Goal: Task Accomplishment & Management: Manage account settings

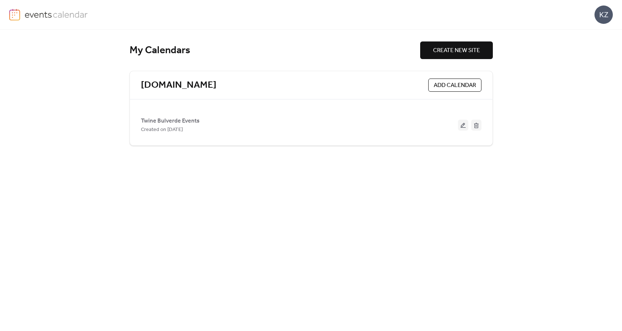
click at [460, 85] on span "ADD CALENDAR" at bounding box center [455, 85] width 42 height 9
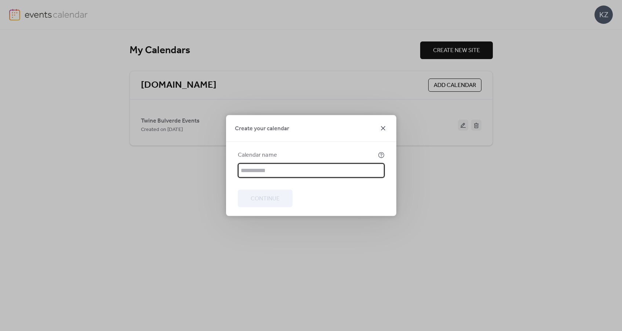
click at [382, 128] on icon at bounding box center [383, 128] width 4 height 4
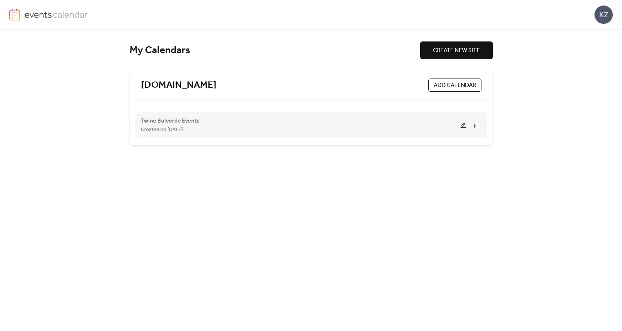
click at [249, 119] on div "Twine Bulverde Events Created on [DATE]" at bounding box center [299, 125] width 317 height 18
click at [256, 125] on div "Created on [DATE]" at bounding box center [299, 129] width 317 height 9
click at [462, 127] on button at bounding box center [463, 125] width 10 height 11
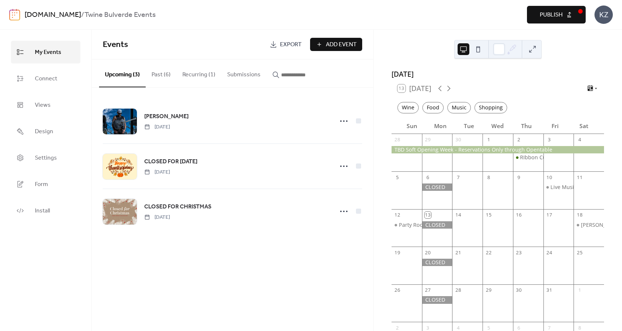
click at [562, 18] on span "Publish" at bounding box center [551, 15] width 23 height 9
click at [164, 75] on button "Past (6)" at bounding box center [161, 72] width 31 height 27
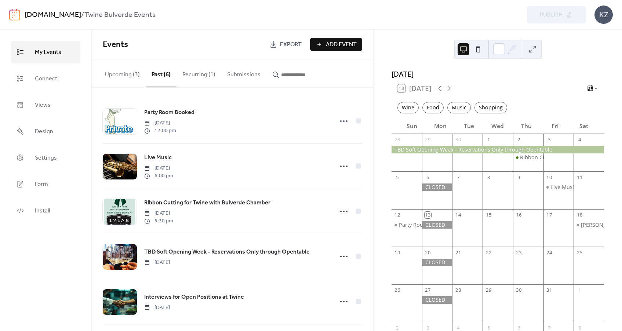
click at [200, 73] on button "Recurring (1)" at bounding box center [199, 72] width 45 height 27
